Goal: Check status: Check status

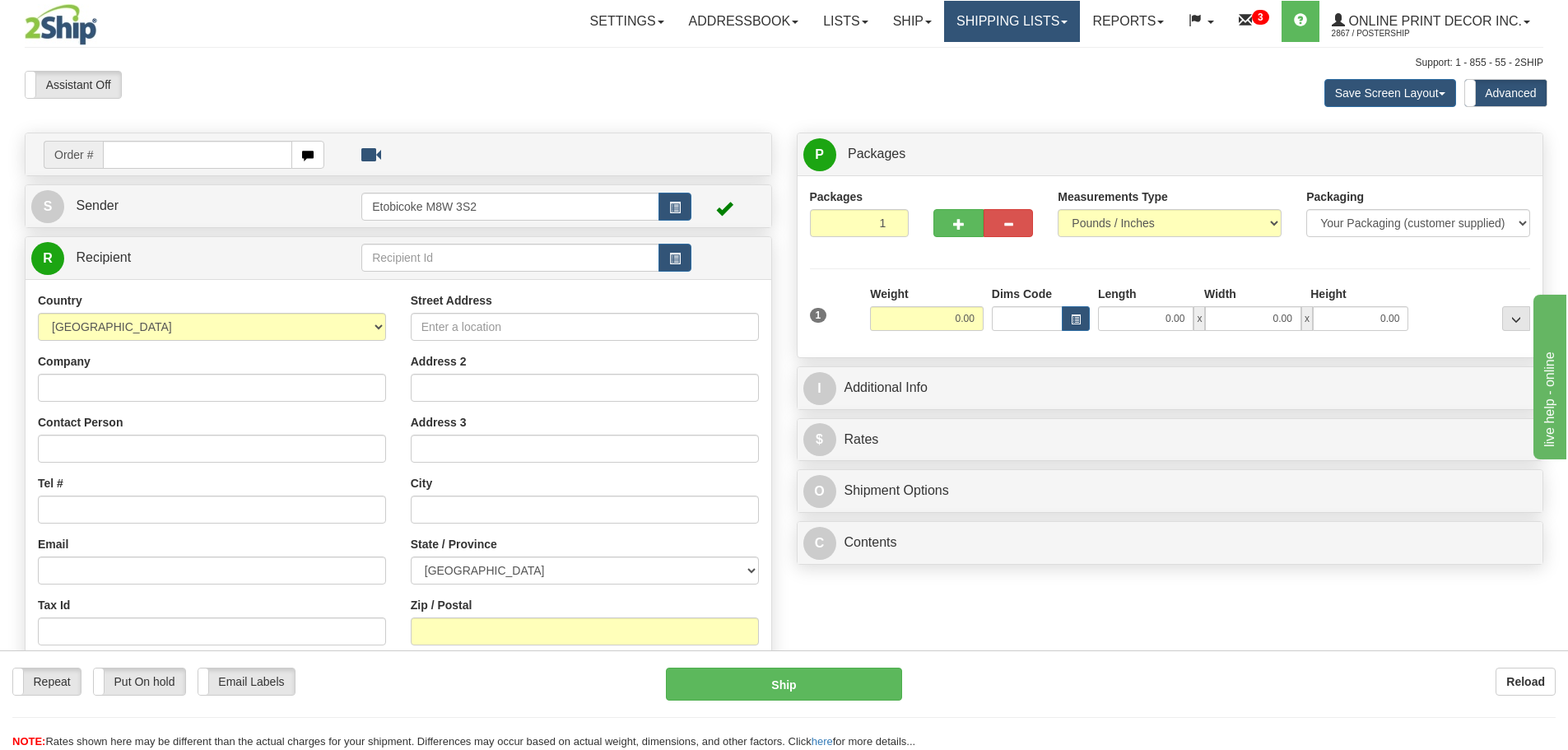
click at [944, 26] on link "Shipping lists" at bounding box center [1011, 22] width 136 height 41
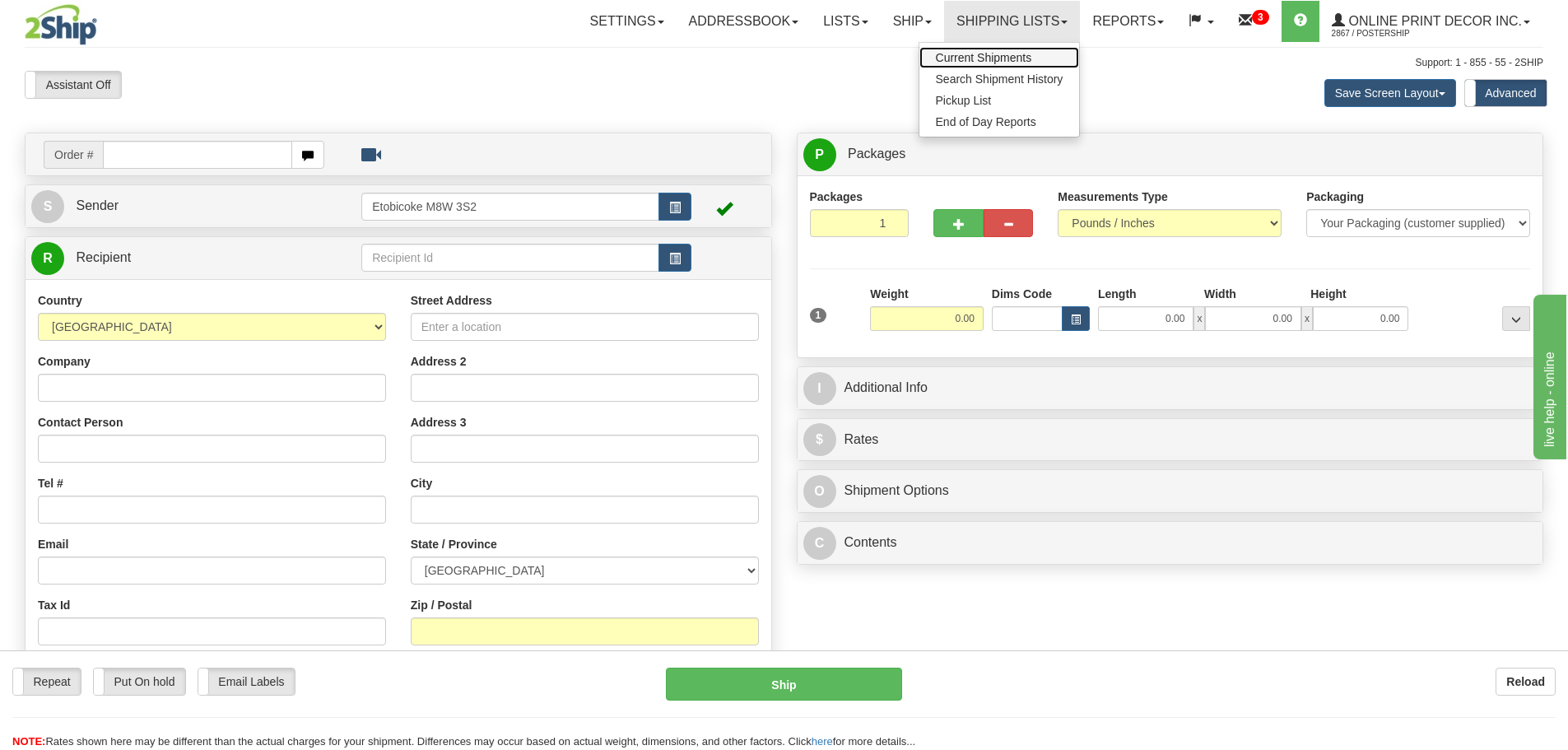
click at [958, 56] on span "Current Shipments" at bounding box center [984, 57] width 96 height 13
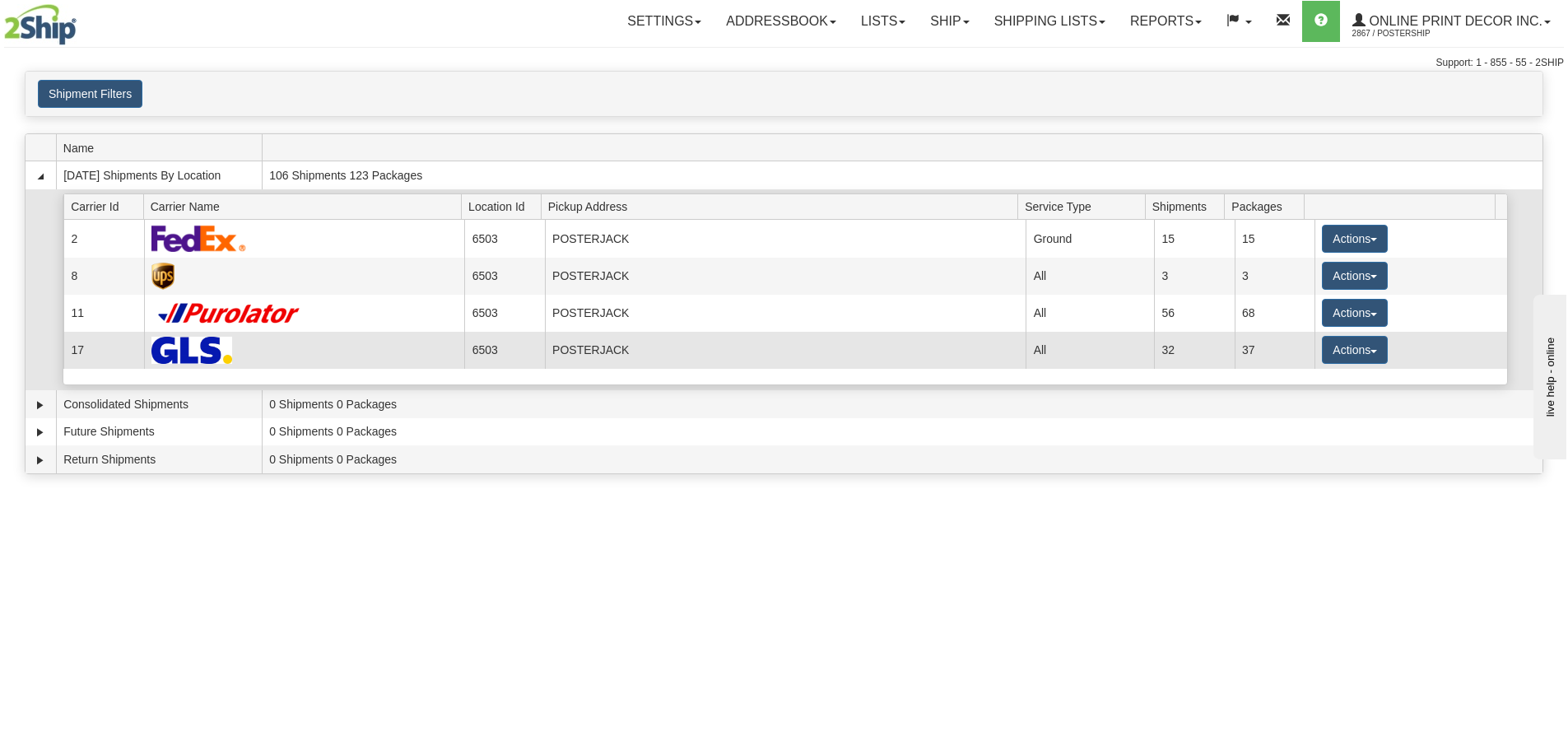
scroll to position [82, 0]
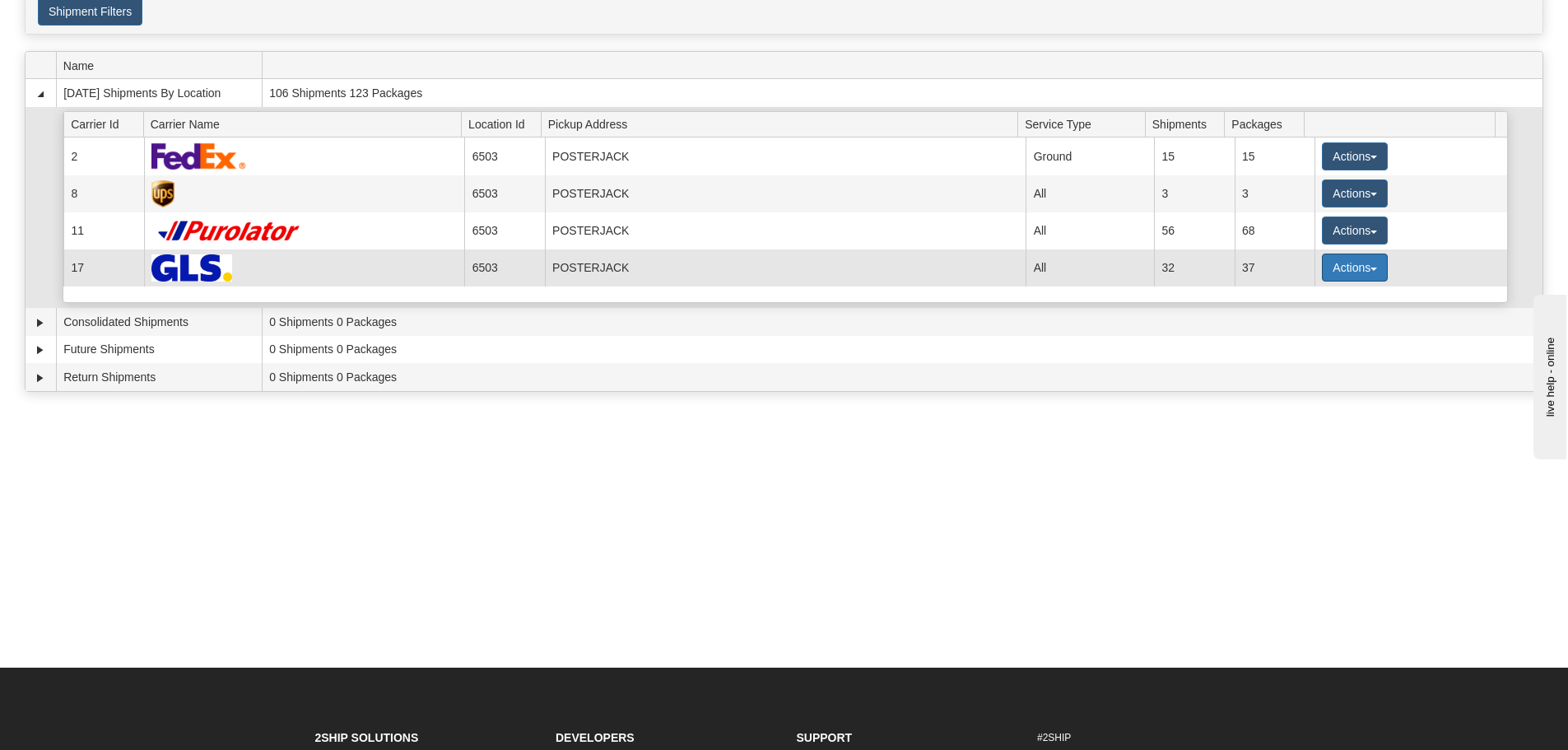
click at [1323, 268] on button "Actions" at bounding box center [1355, 267] width 66 height 28
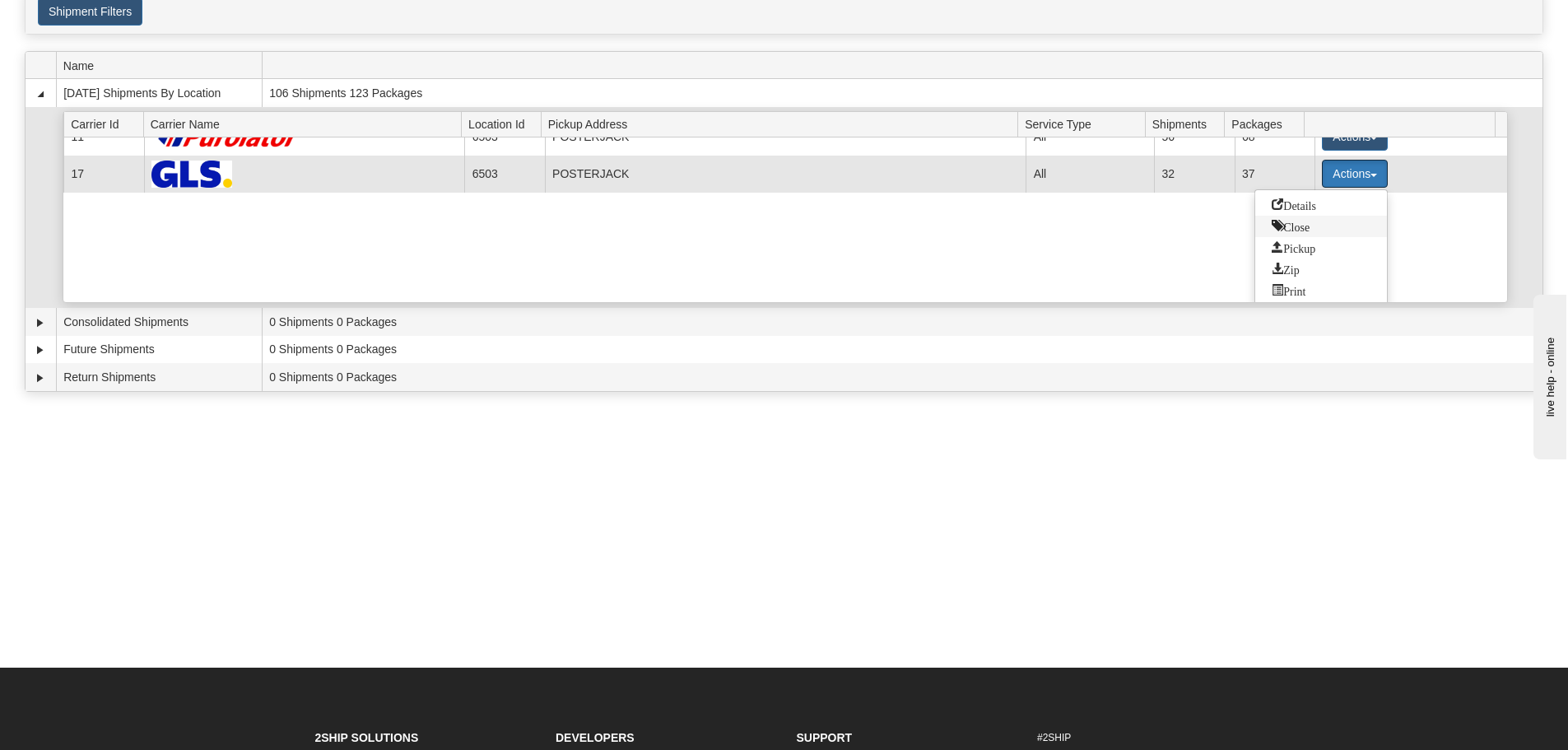
scroll to position [98, 0]
click at [1297, 199] on span "Details" at bounding box center [1294, 200] width 44 height 11
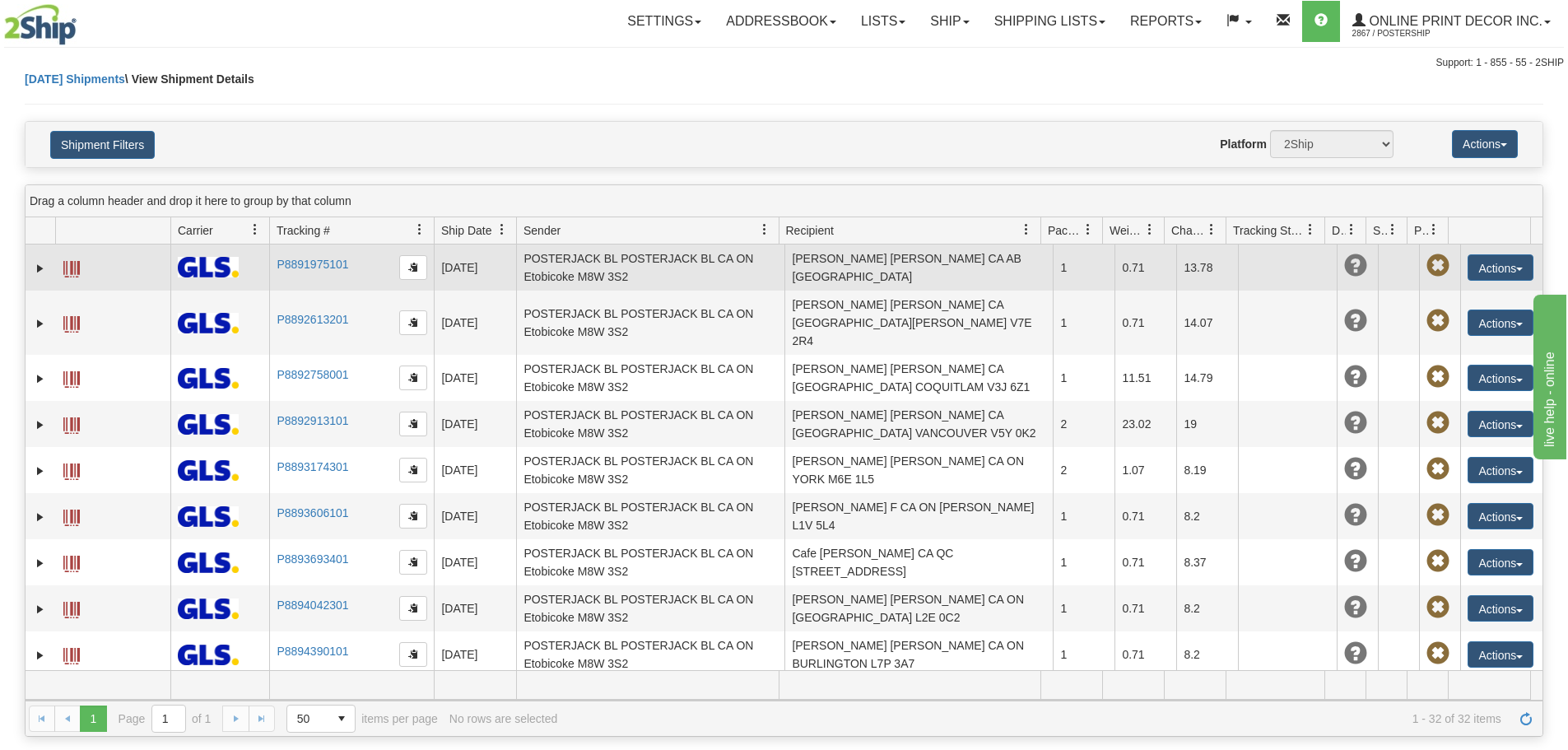
click at [78, 270] on span at bounding box center [71, 269] width 16 height 16
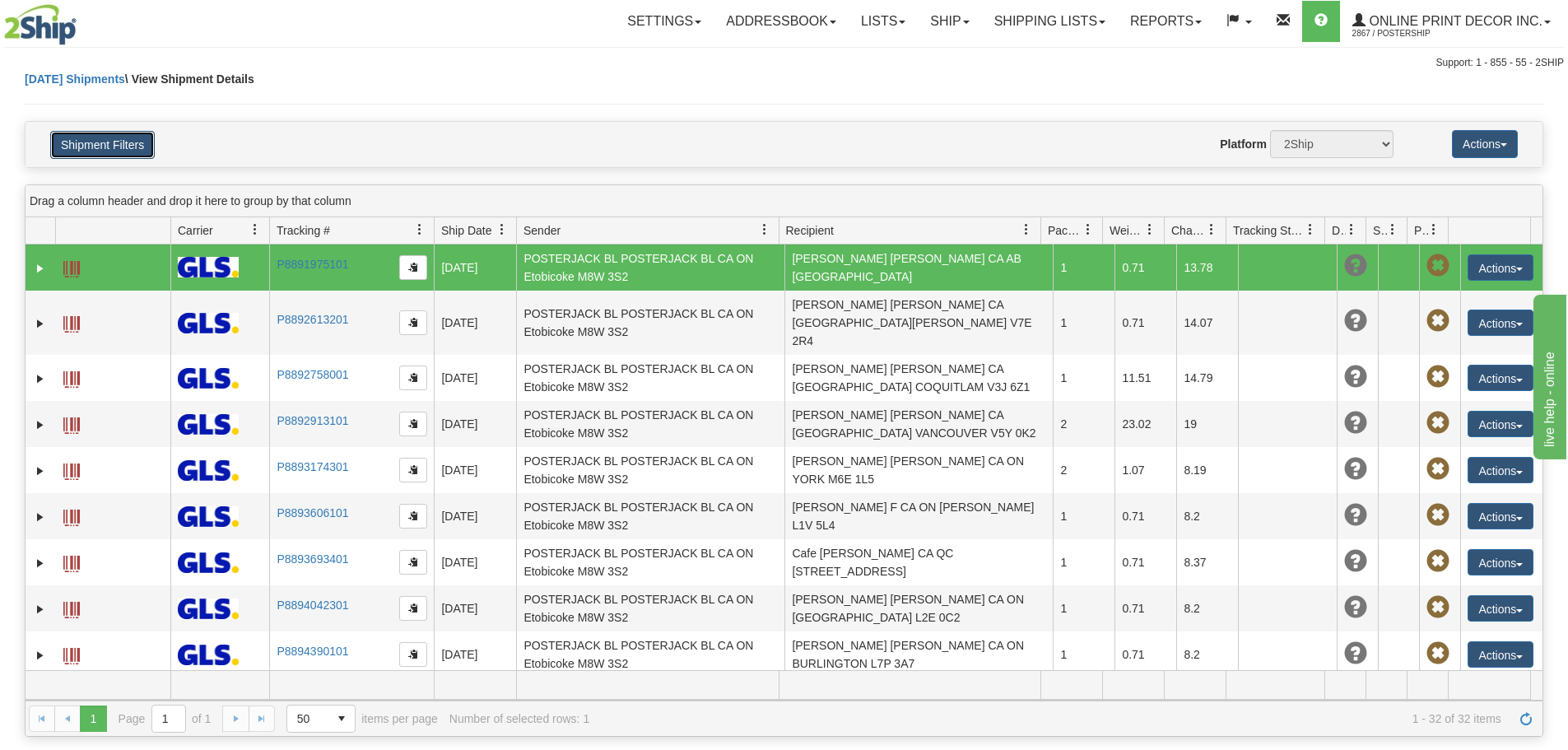
click at [110, 144] on button "Shipment Filters" at bounding box center [102, 144] width 105 height 28
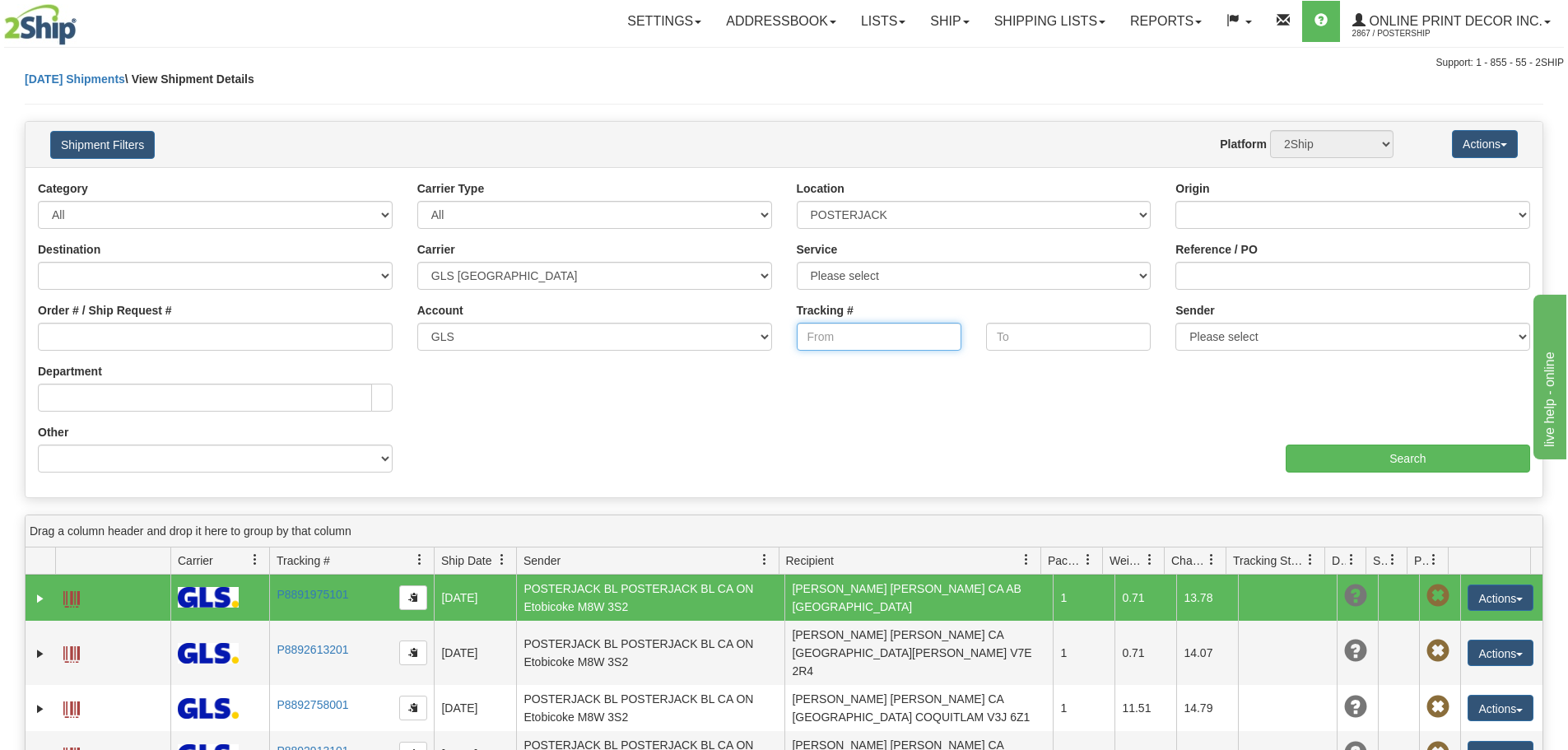
click at [889, 346] on input "Tracking #" at bounding box center [879, 336] width 164 height 28
type input "P89058583"
click at [1326, 465] on input "Search" at bounding box center [1408, 458] width 245 height 28
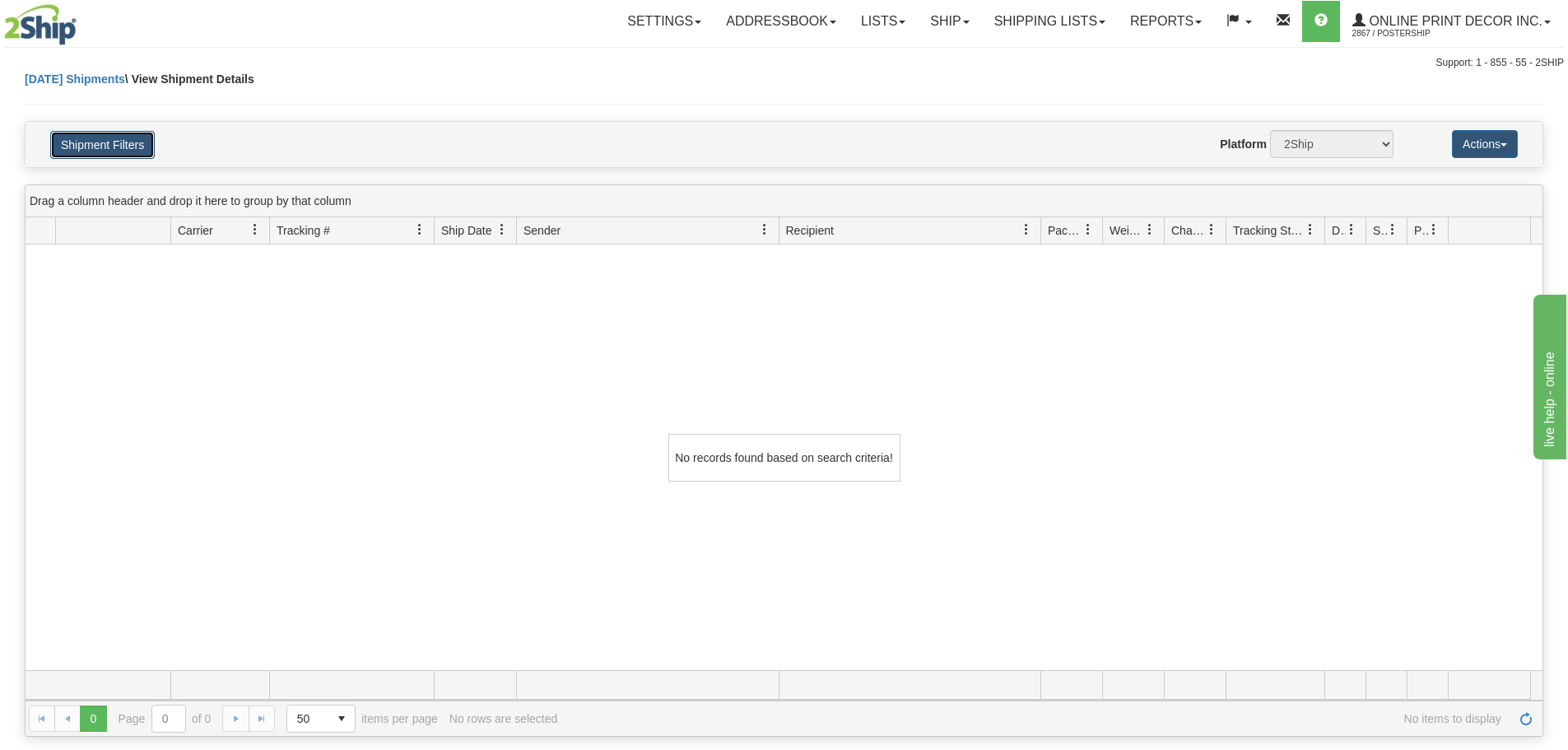
click at [113, 151] on button "Shipment Filters" at bounding box center [102, 144] width 105 height 28
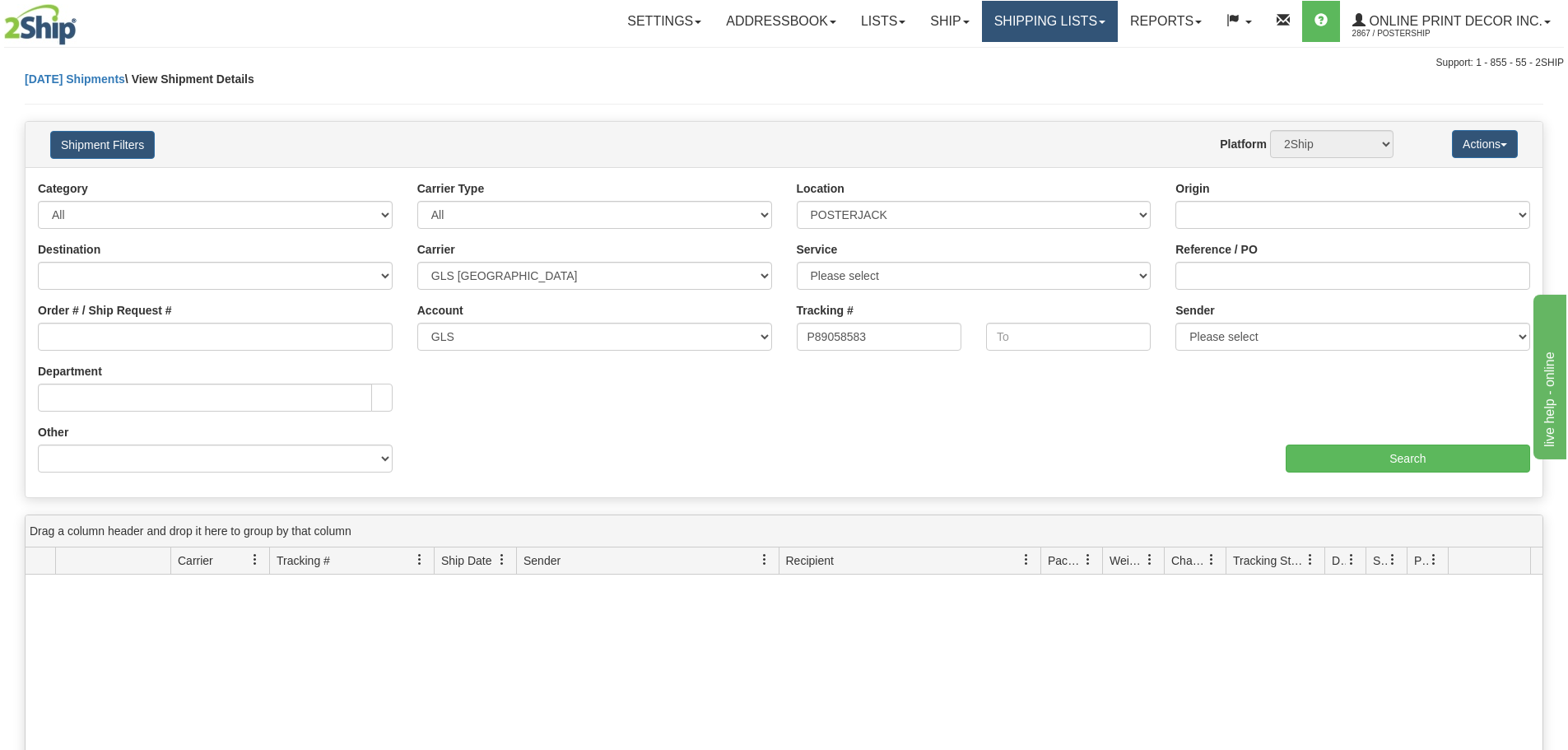
click at [1035, 31] on link "Shipping lists" at bounding box center [1049, 22] width 136 height 41
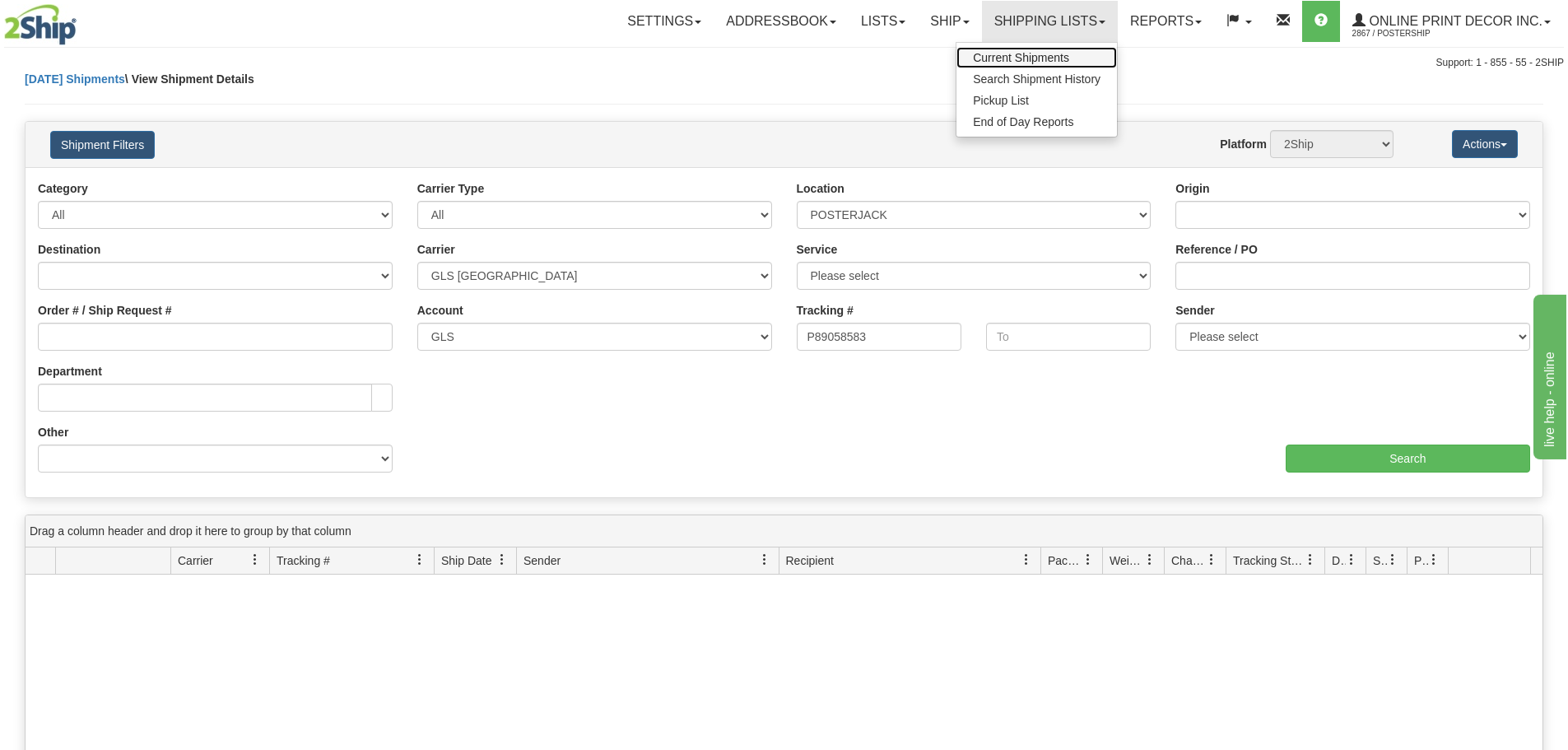
click at [1027, 60] on span "Current Shipments" at bounding box center [1021, 57] width 96 height 13
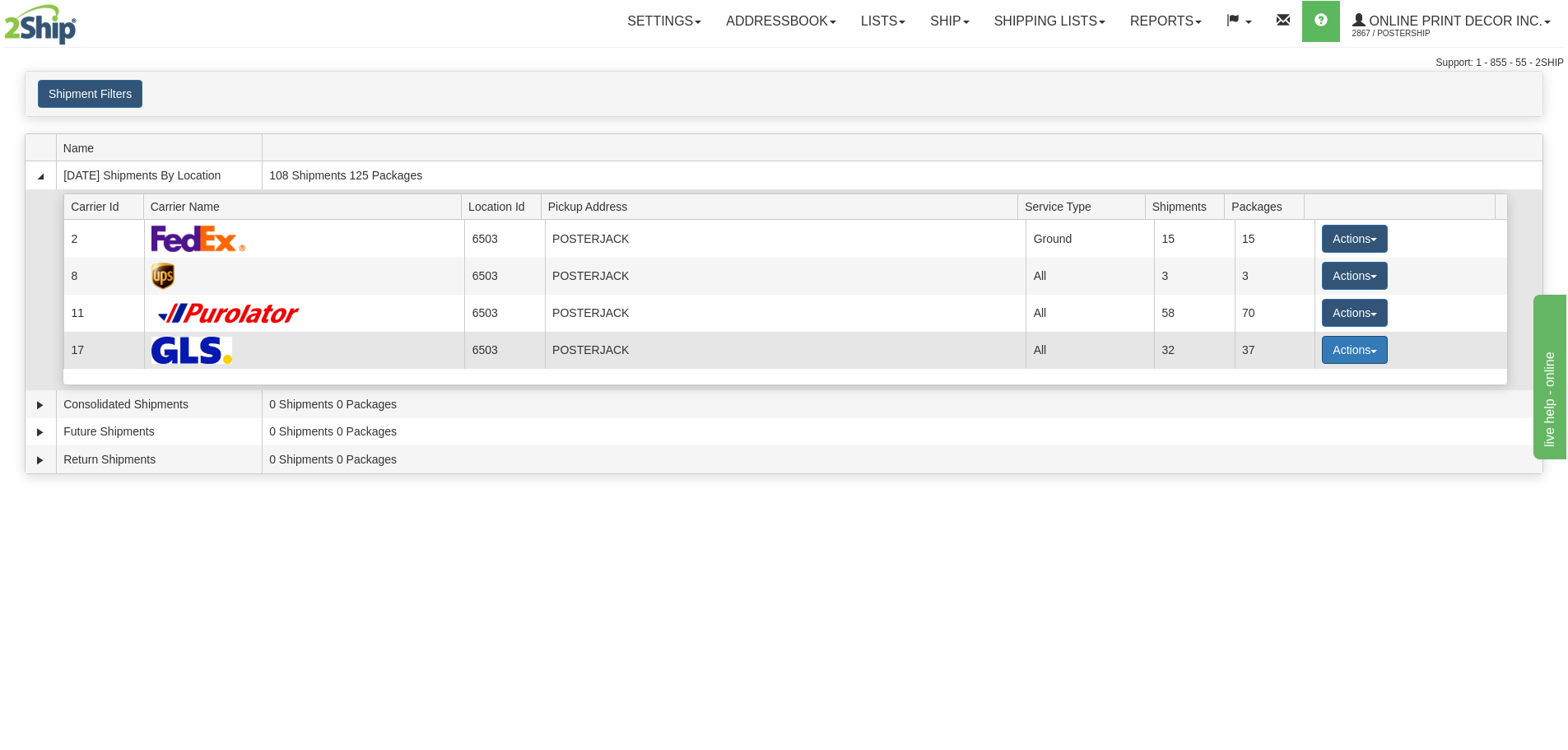
click at [1357, 357] on button "Actions" at bounding box center [1355, 350] width 66 height 28
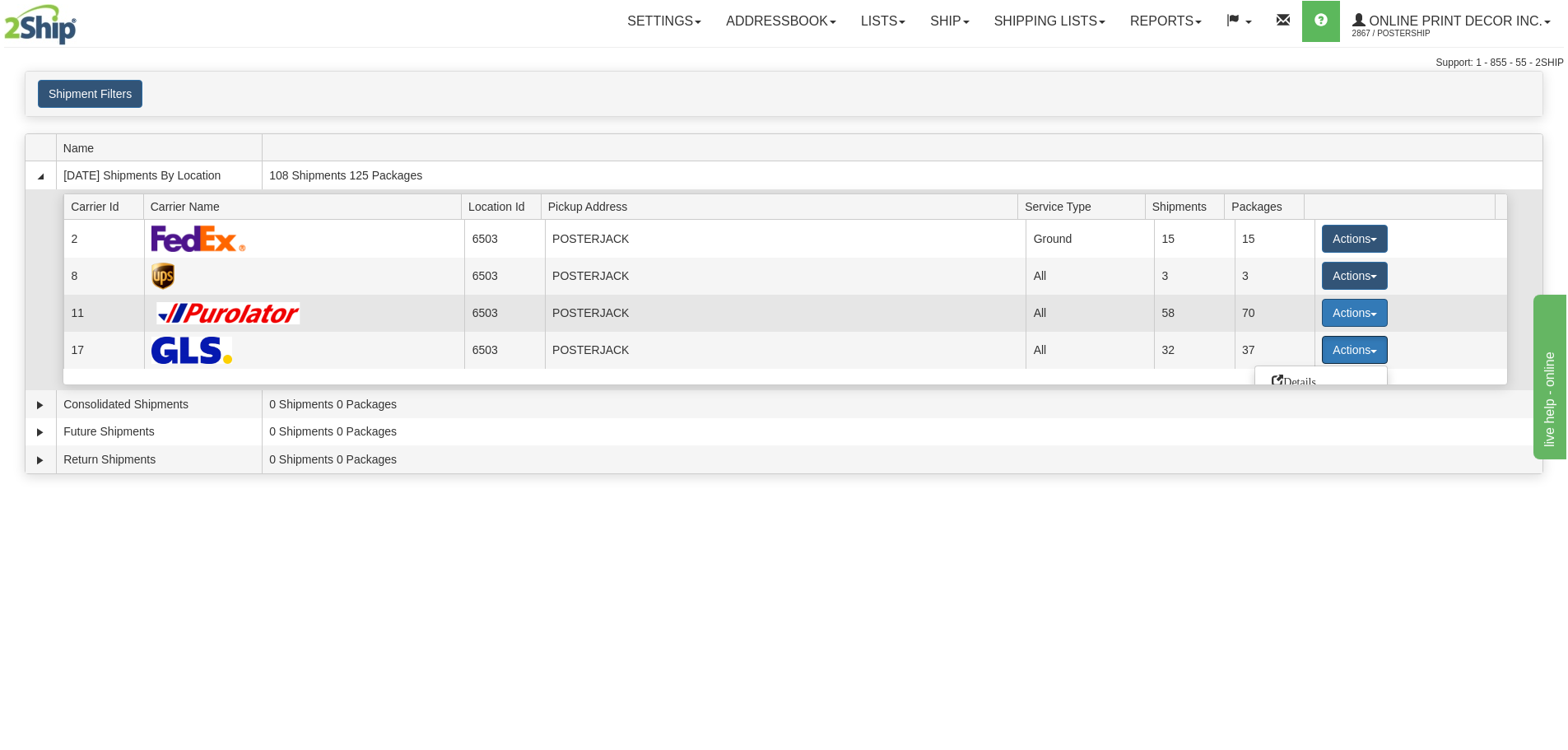
scroll to position [82, 0]
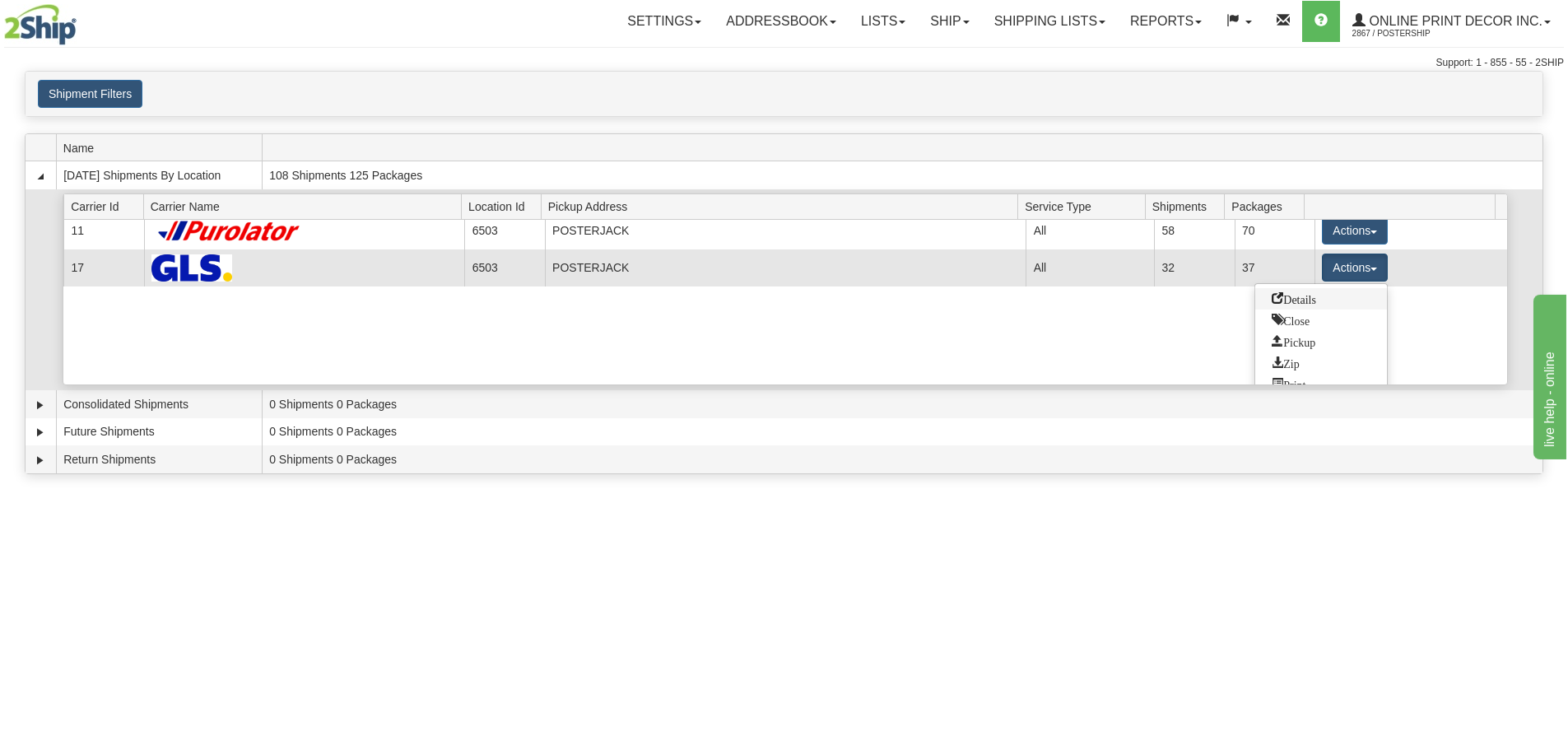
click at [1287, 299] on span "Details" at bounding box center [1294, 297] width 44 height 11
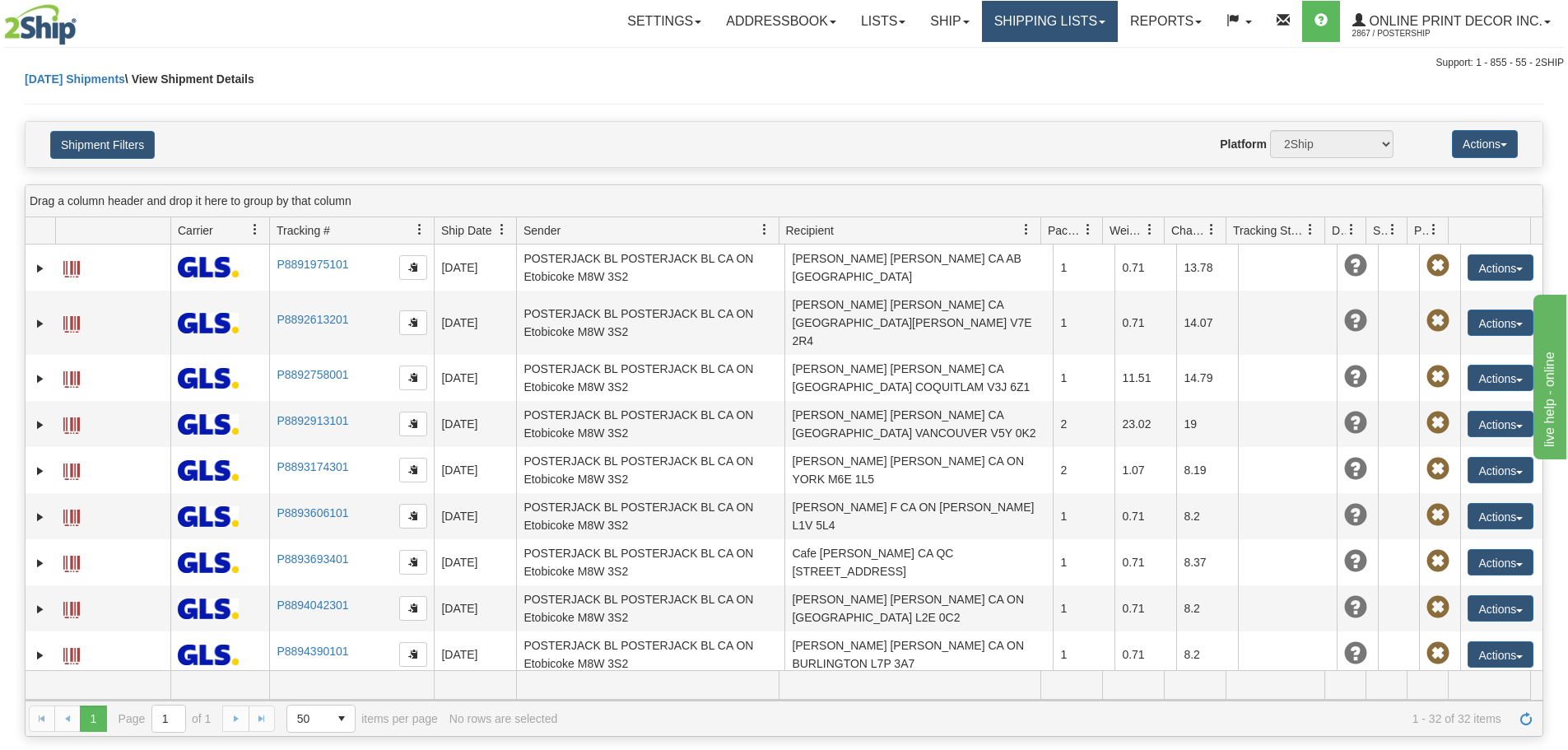
click at [1046, 25] on link "Shipping lists" at bounding box center [1049, 22] width 136 height 41
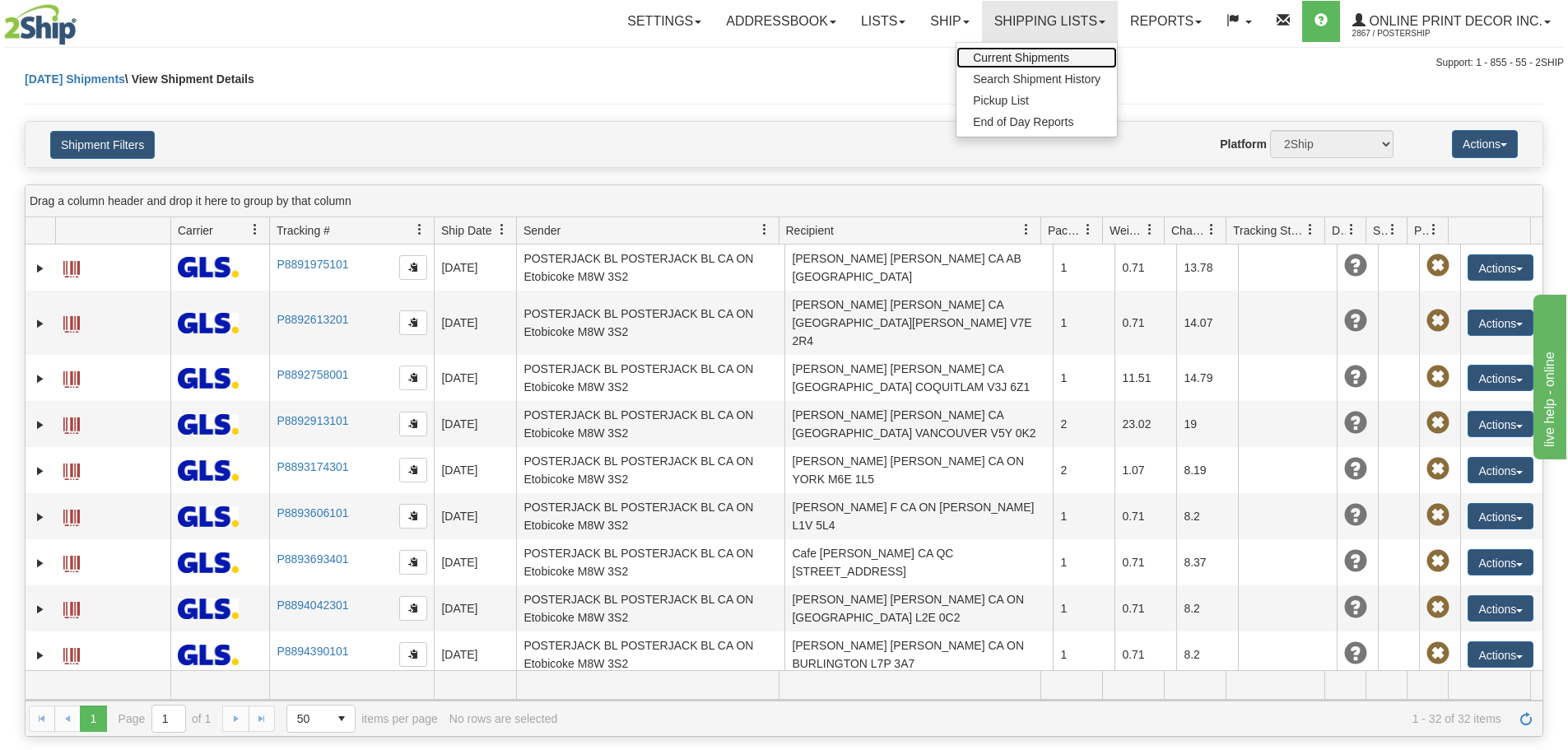
click at [1029, 54] on span "Current Shipments" at bounding box center [1021, 57] width 96 height 13
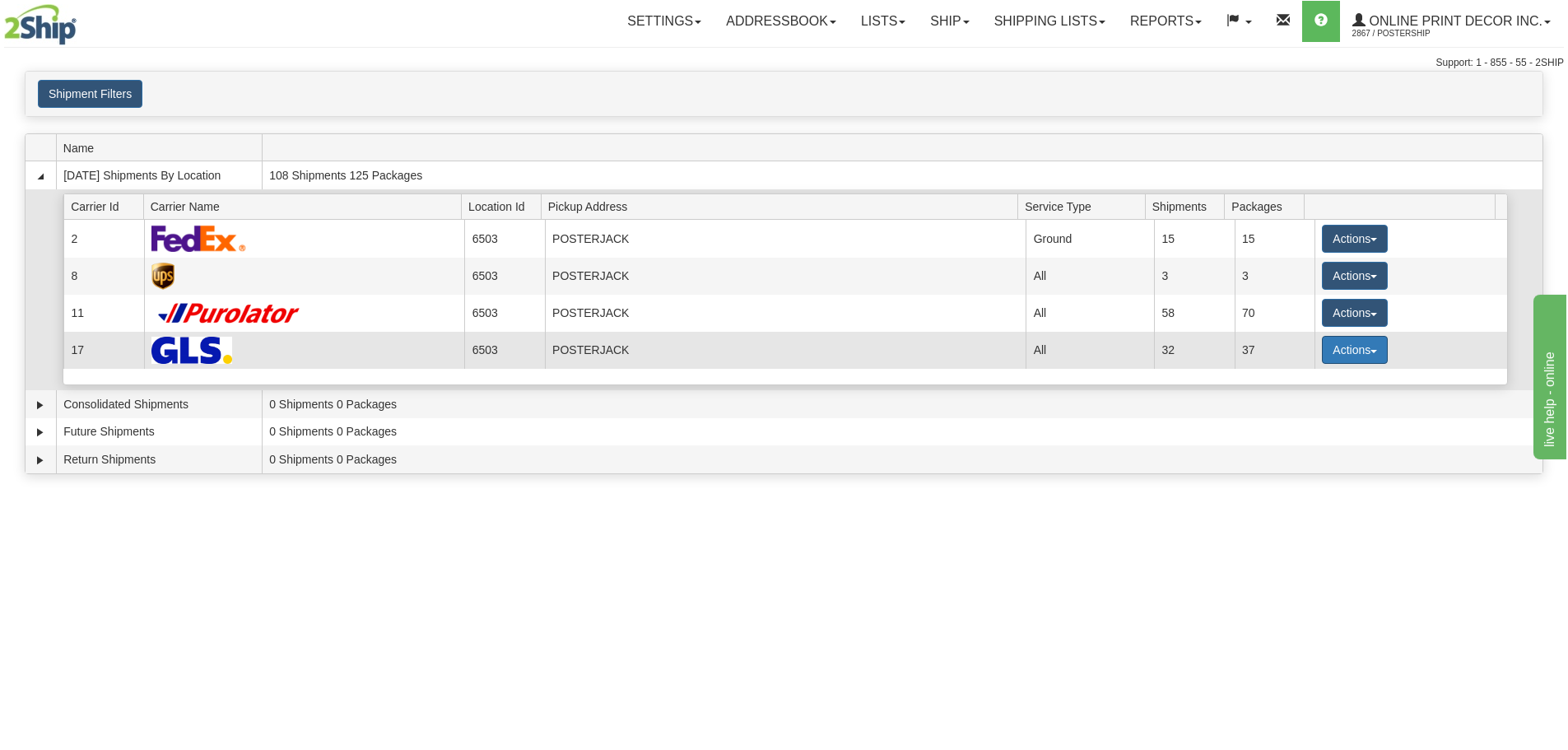
click at [1330, 350] on button "Actions" at bounding box center [1355, 350] width 66 height 28
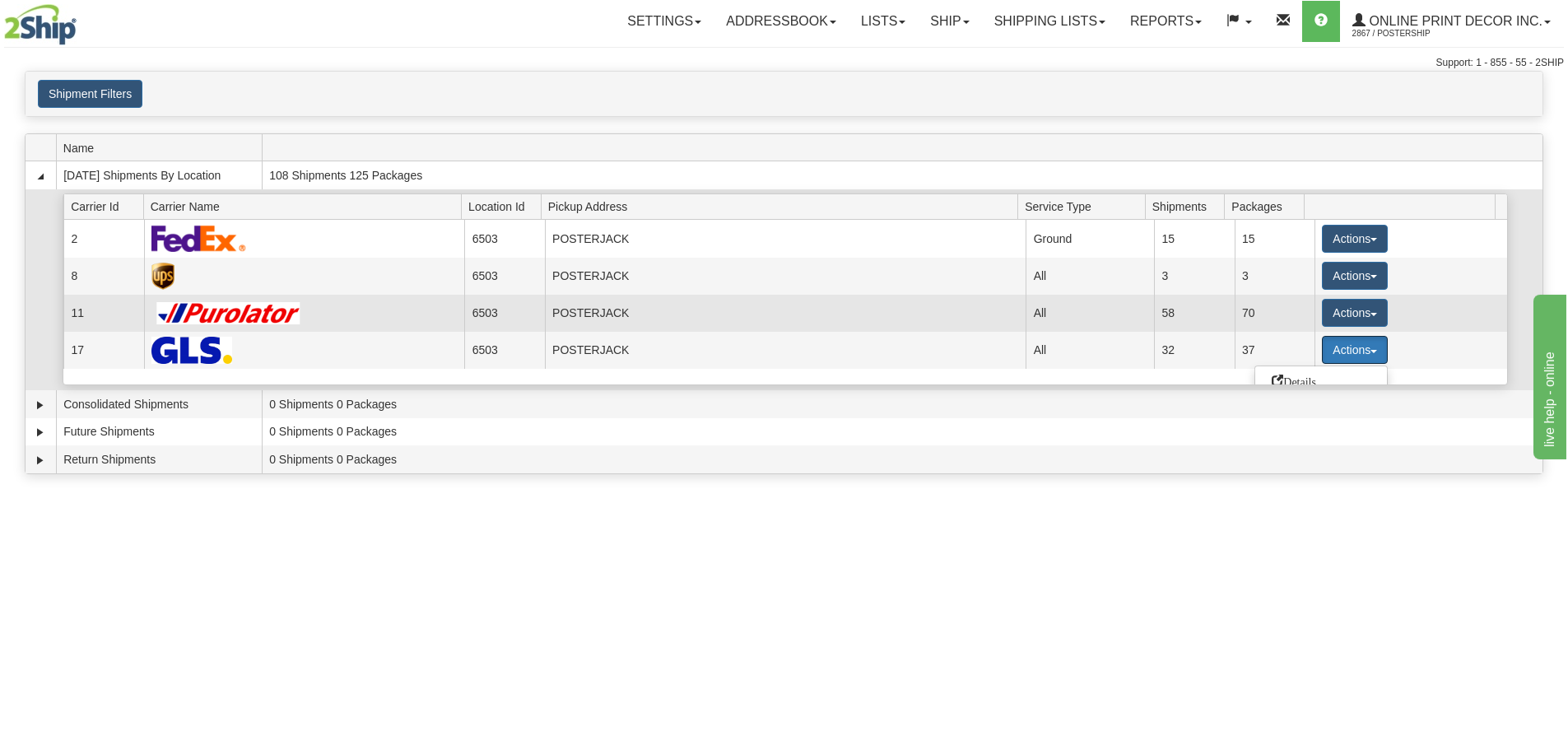
scroll to position [82, 0]
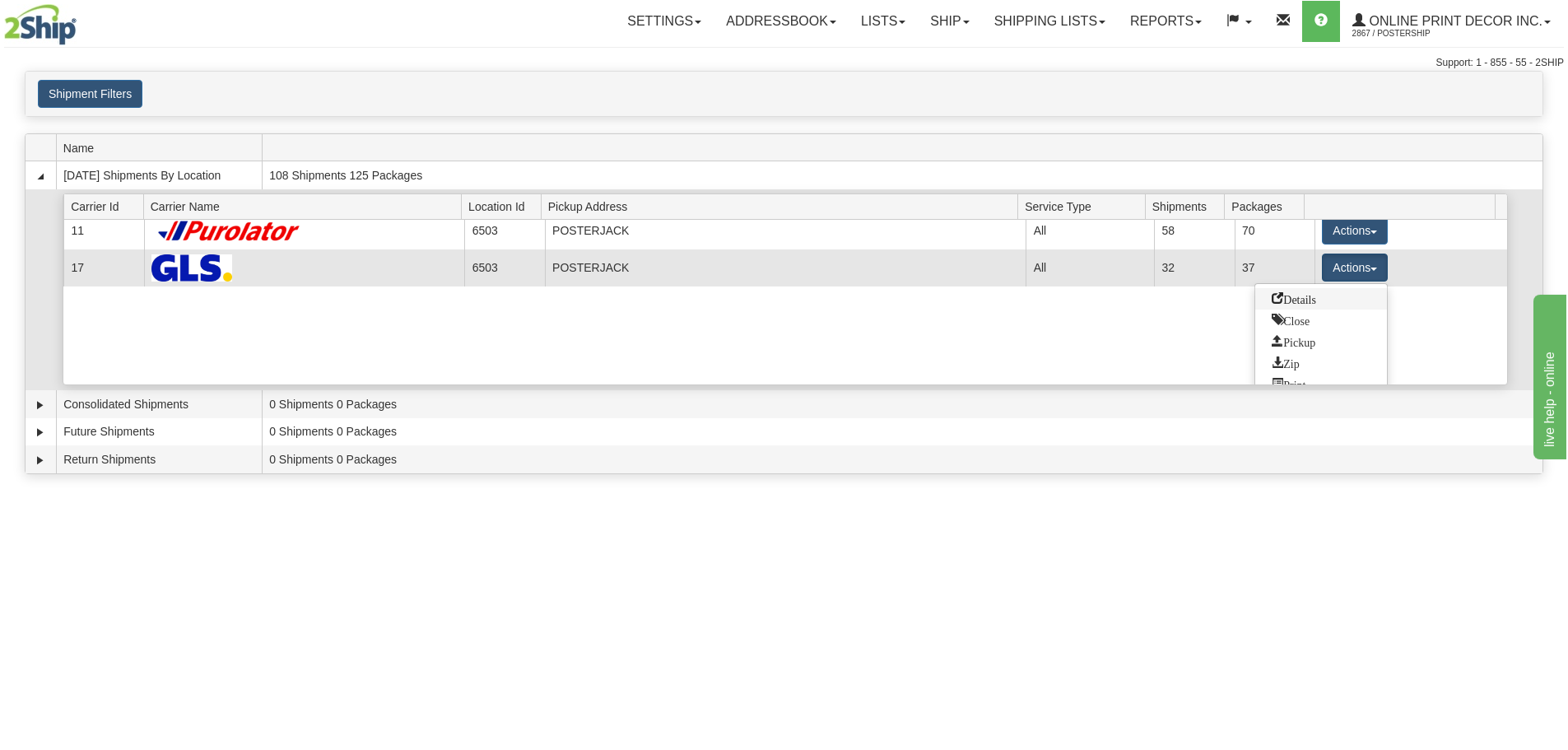
click at [1303, 302] on span "Details" at bounding box center [1294, 297] width 44 height 11
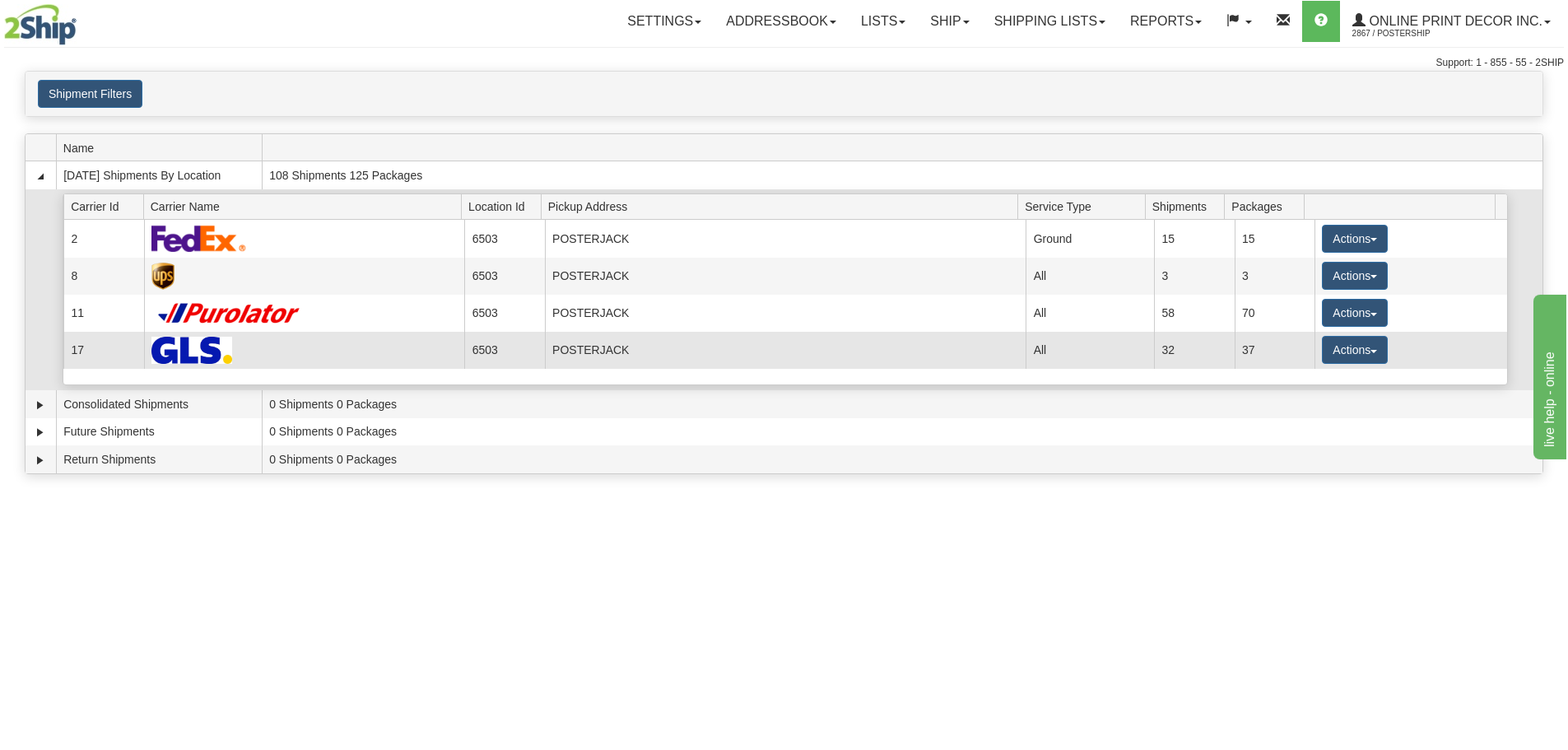
scroll to position [0, 0]
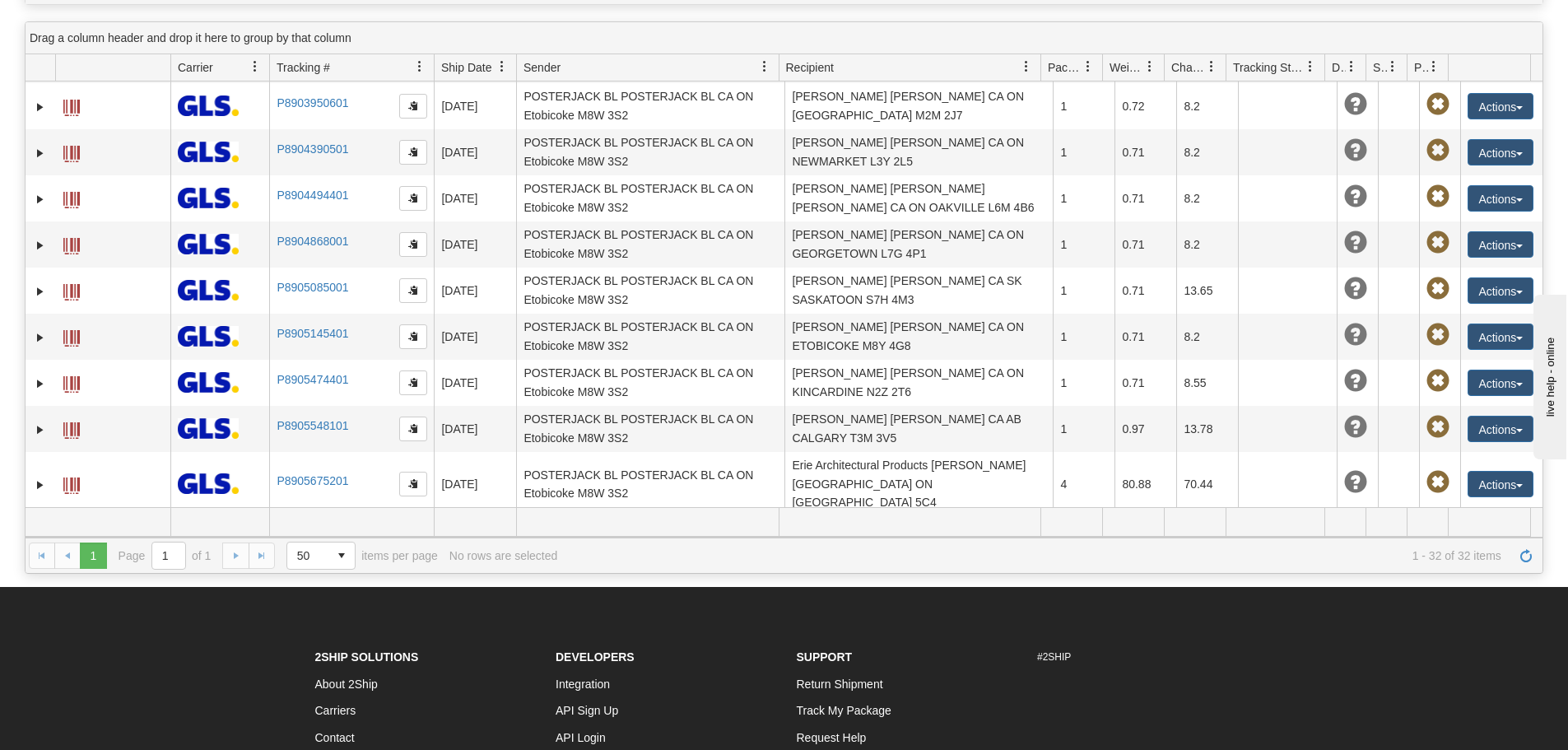
scroll to position [164, 0]
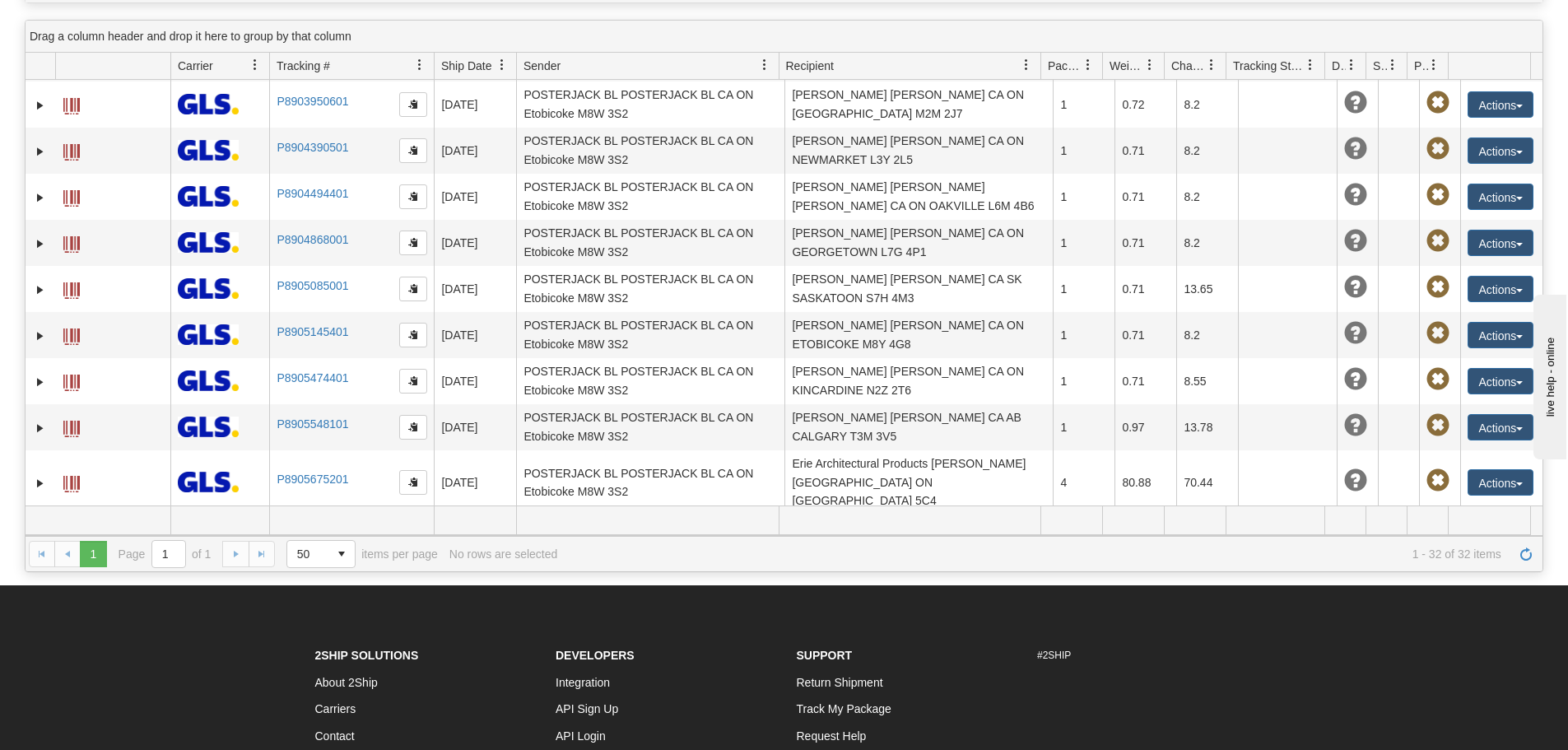
click at [39, 530] on link "Expand" at bounding box center [40, 537] width 16 height 16
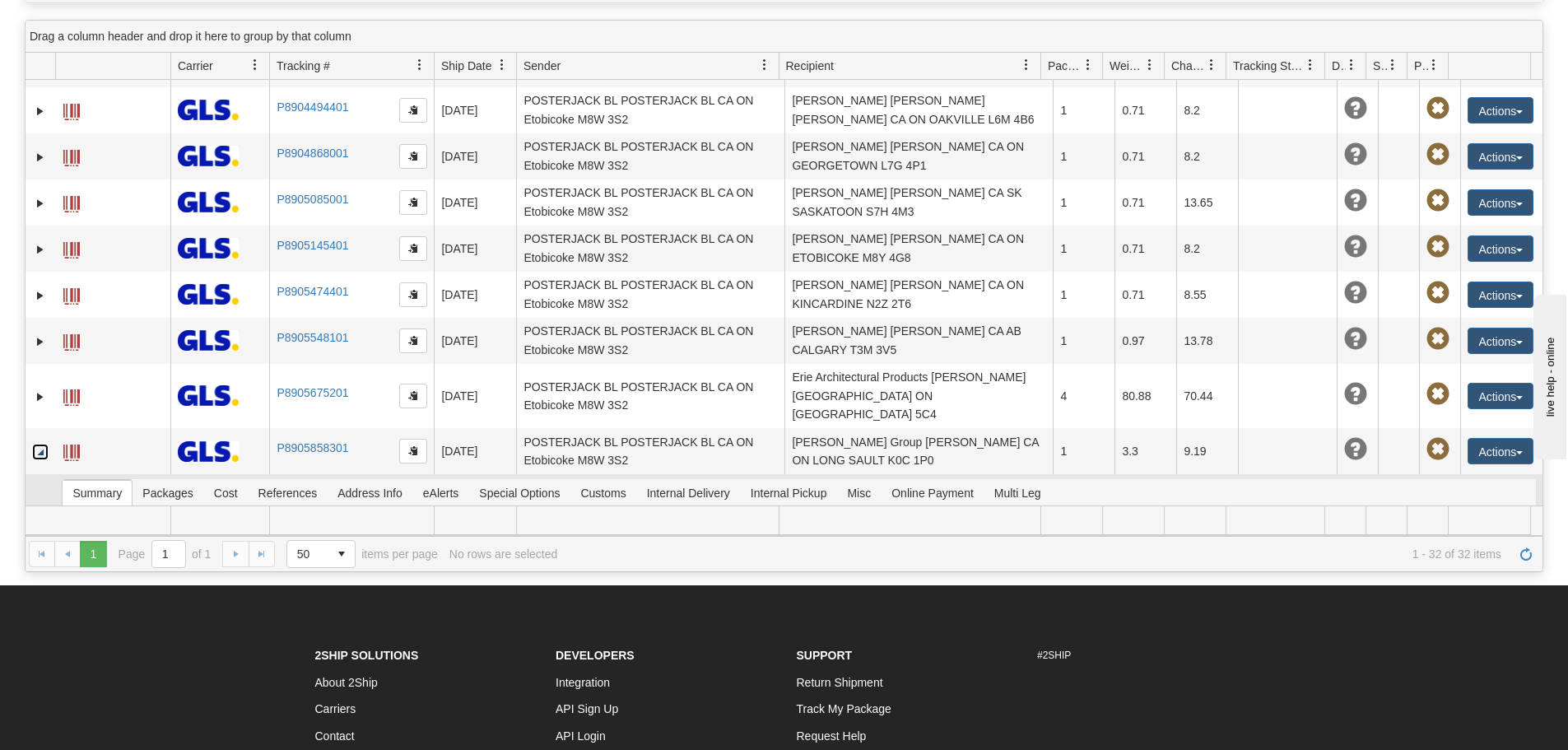
scroll to position [1251, 0]
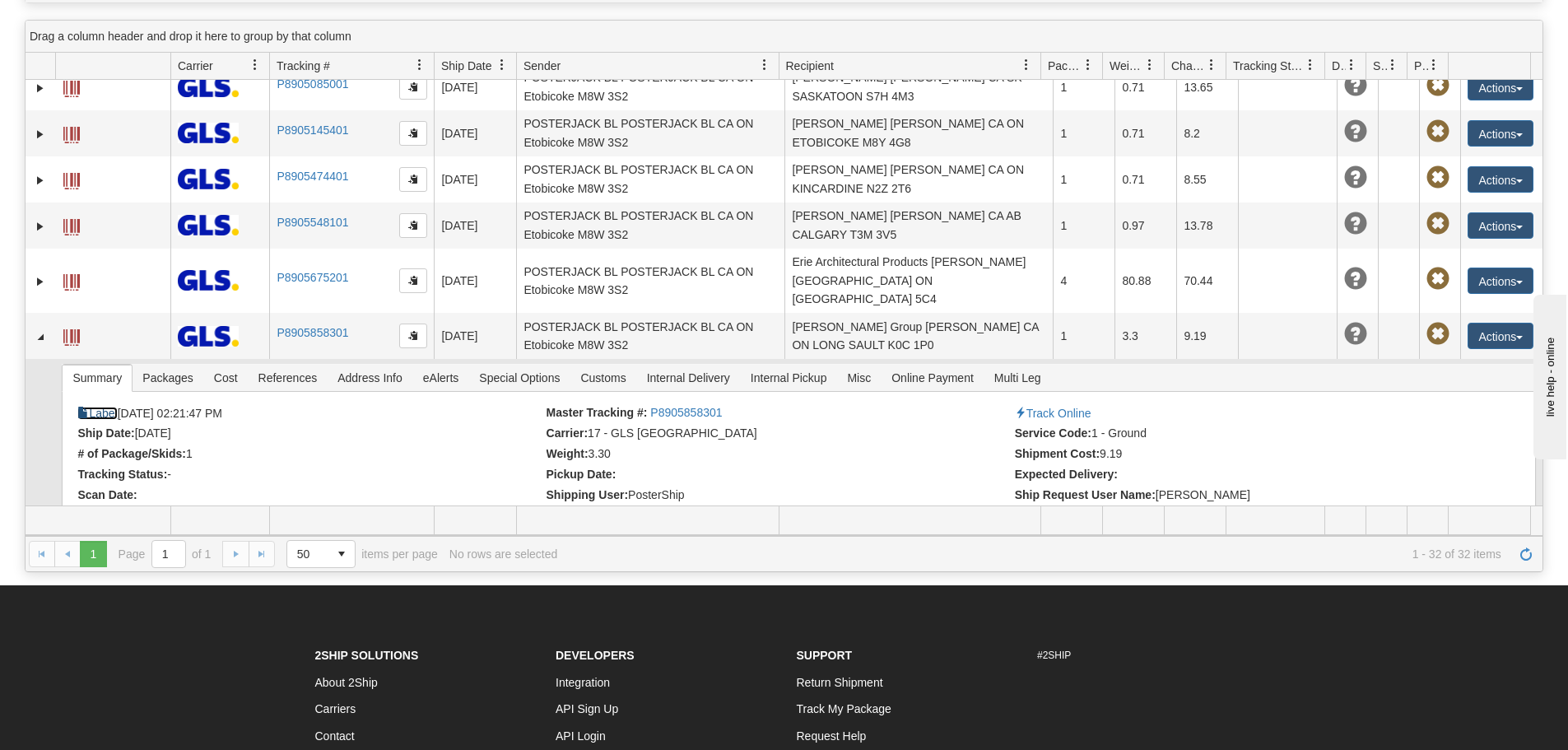
click at [95, 407] on link "Label" at bounding box center [98, 413] width 40 height 13
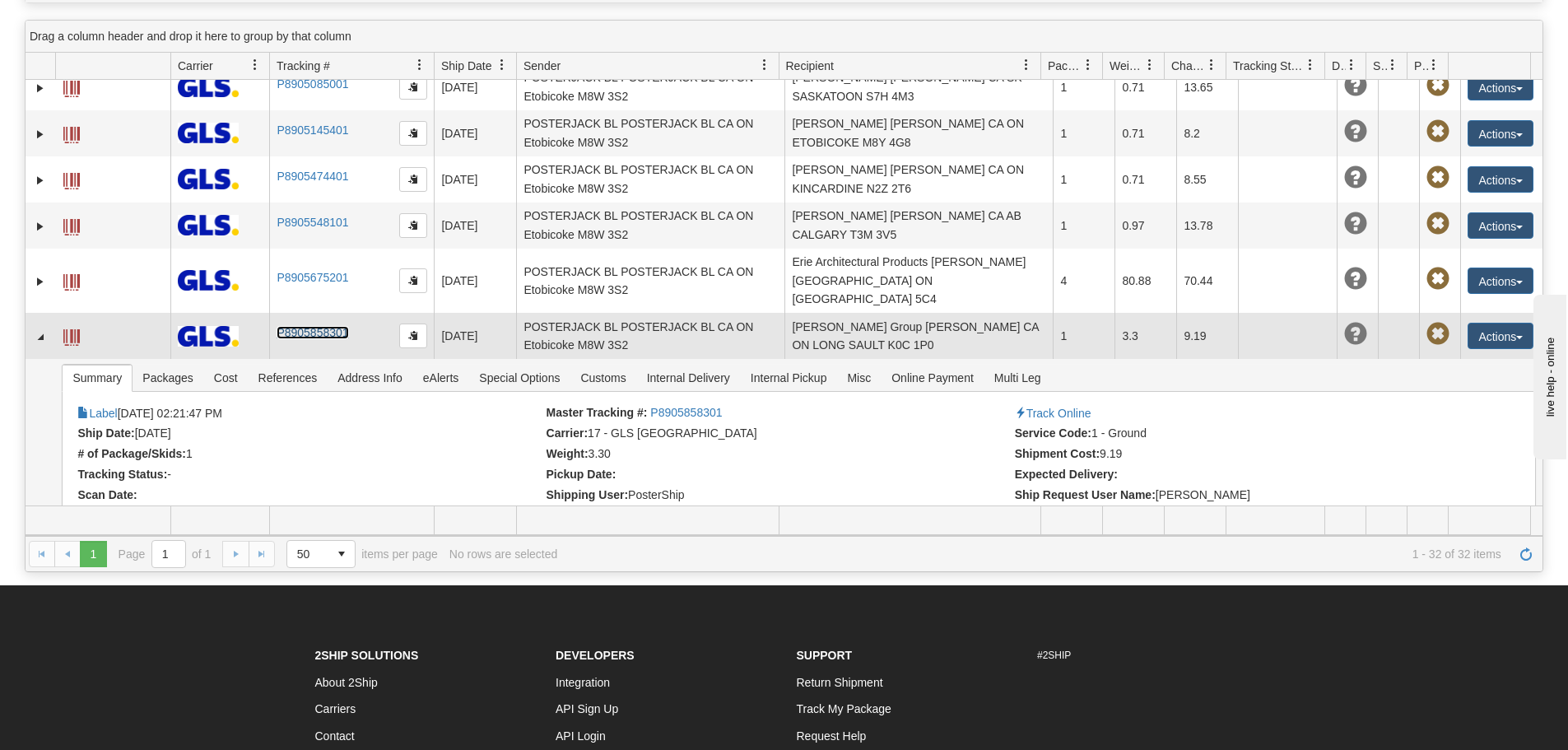
click at [310, 326] on link "P8905858301" at bounding box center [312, 332] width 72 height 13
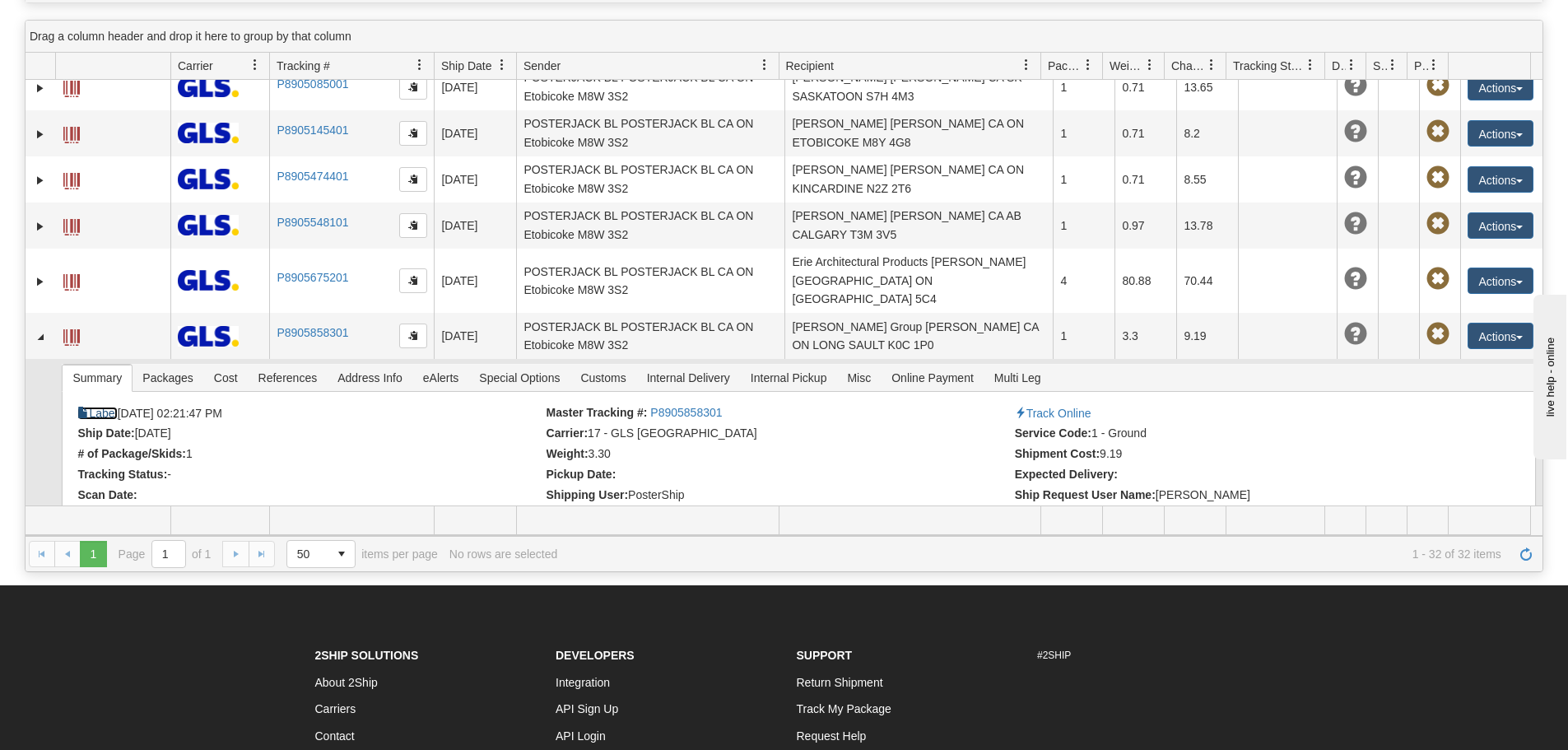
click at [105, 407] on link "Label" at bounding box center [98, 413] width 40 height 13
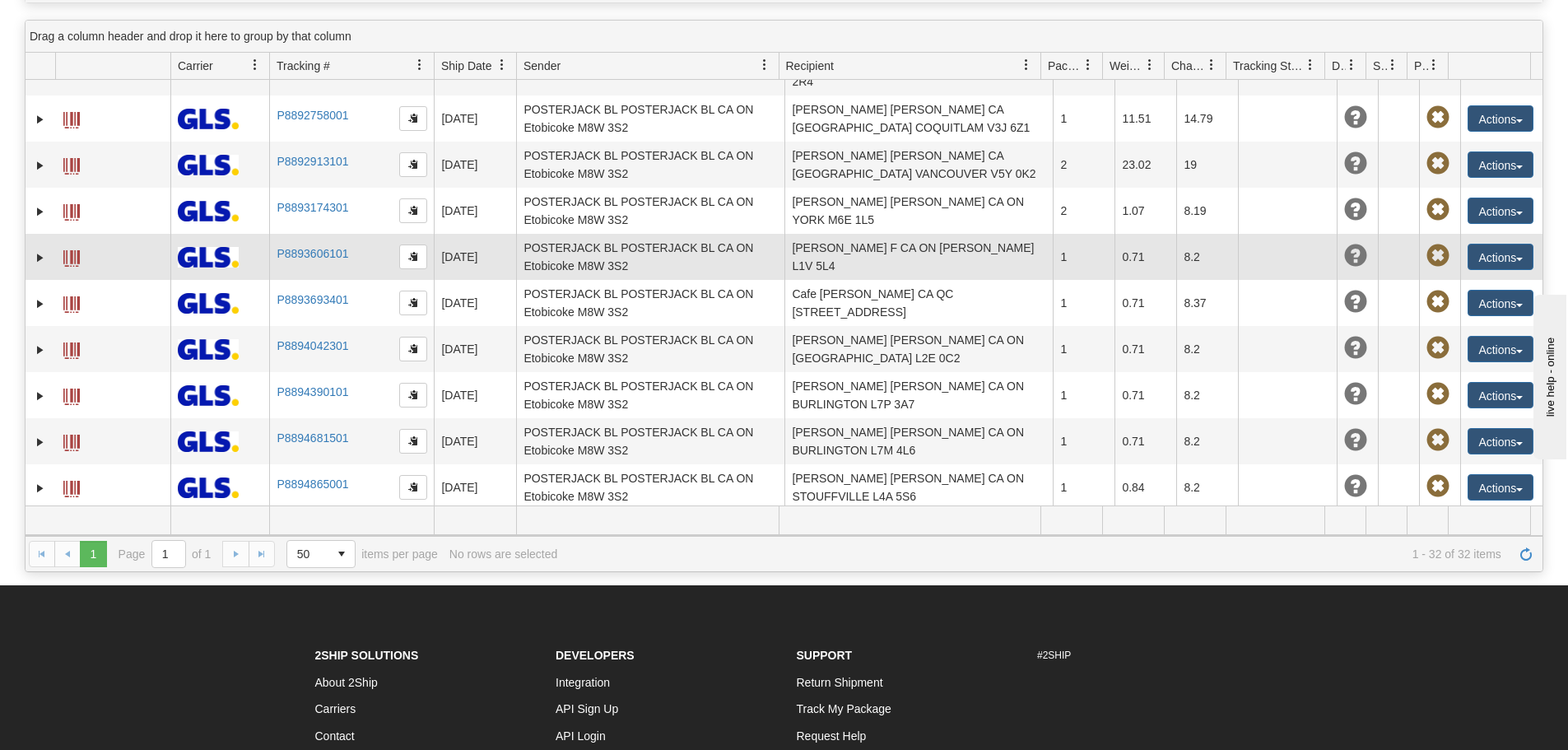
scroll to position [0, 0]
